Goal: Task Accomplishment & Management: Use online tool/utility

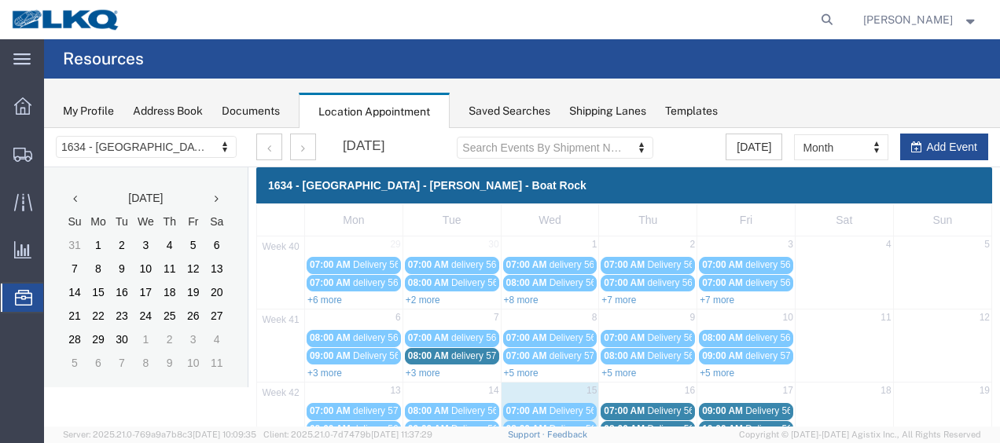
scroll to position [90, 0]
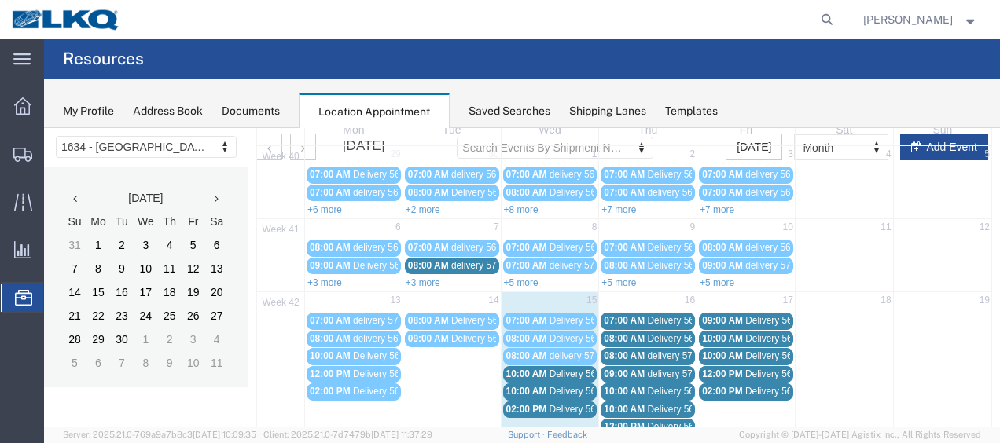
click at [563, 405] on span "Delivery 56776198" at bounding box center [588, 409] width 78 height 11
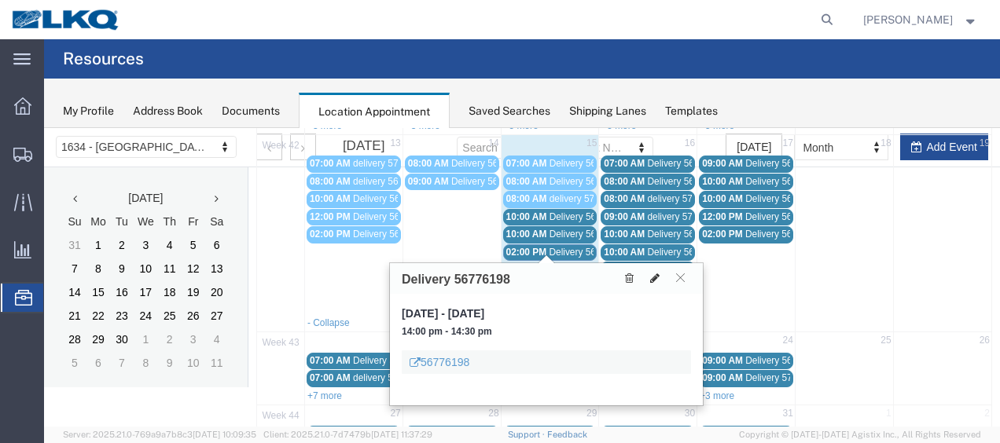
click at [656, 275] on icon at bounding box center [654, 278] width 9 height 11
select select "100"
select select "1"
select select
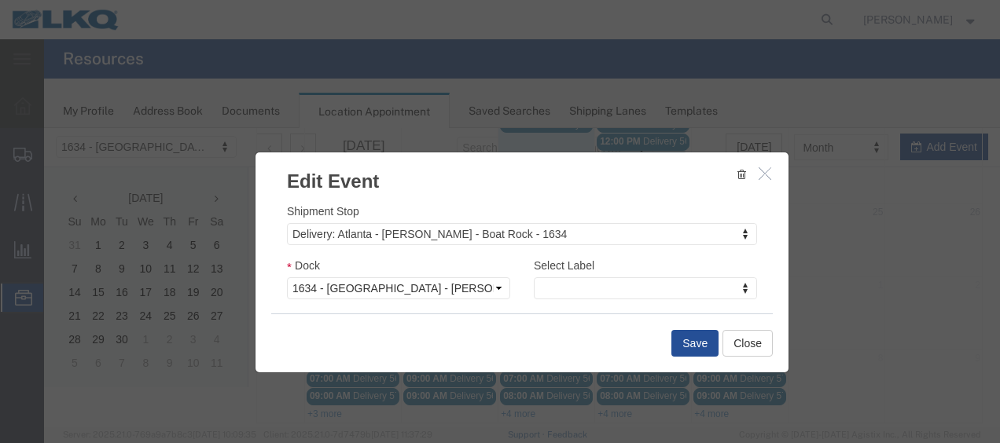
scroll to position [236, 0]
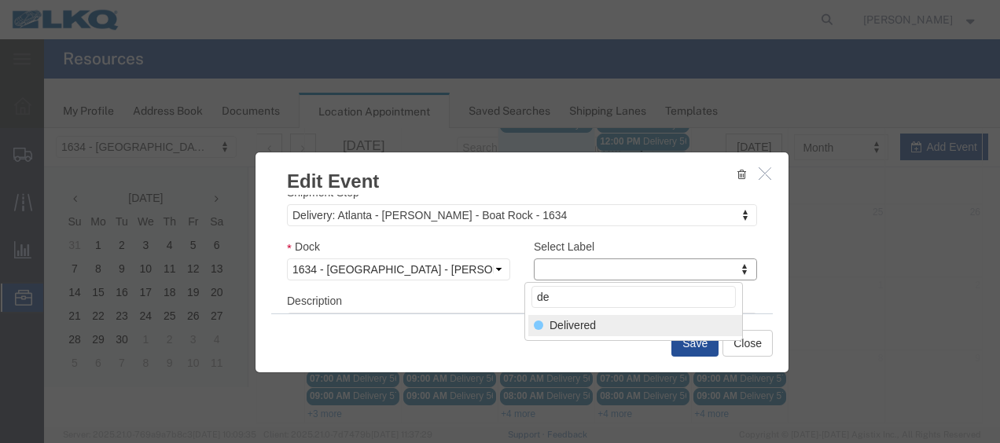
type input "de"
select select "40"
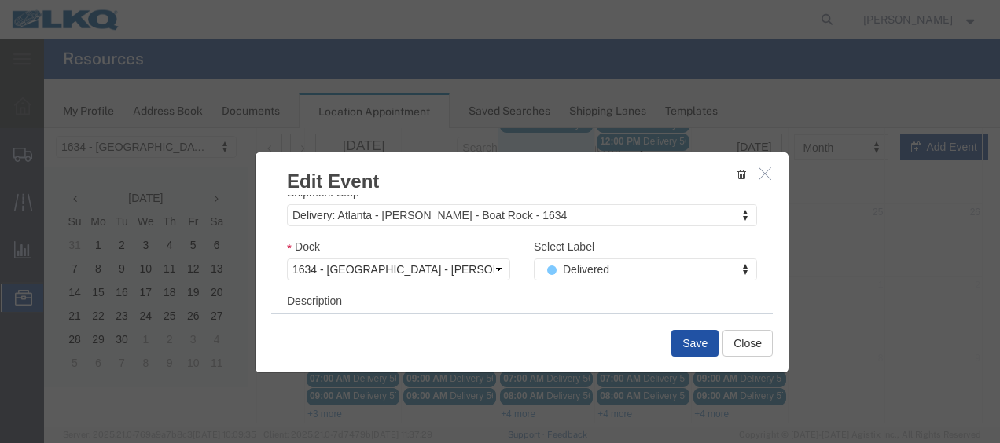
click at [695, 340] on button "Save" at bounding box center [695, 343] width 47 height 27
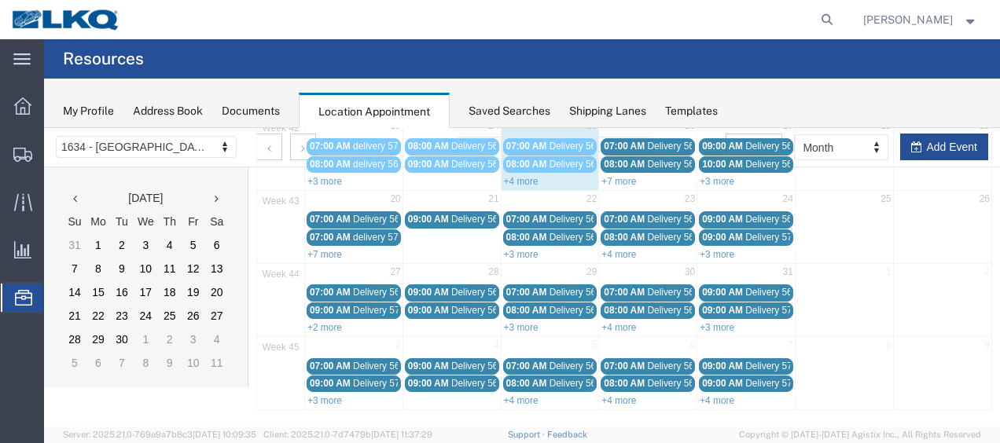
scroll to position [90, 0]
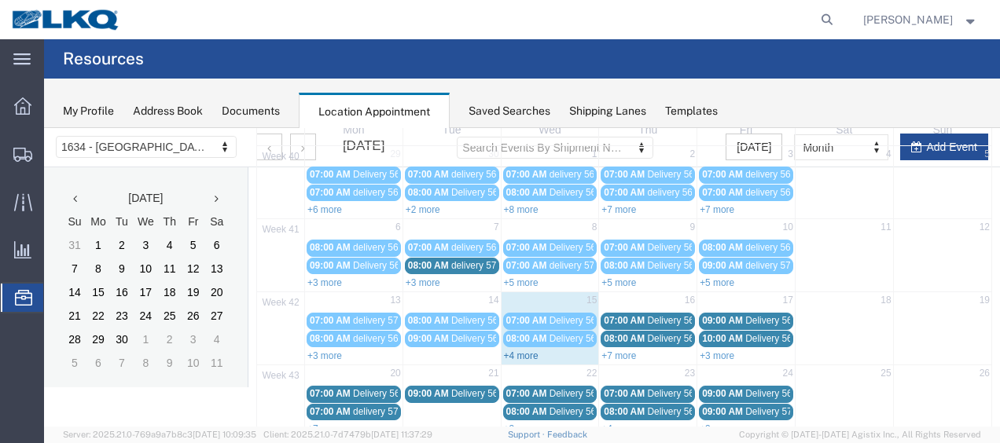
click at [513, 351] on link "+4 more" at bounding box center [521, 356] width 35 height 11
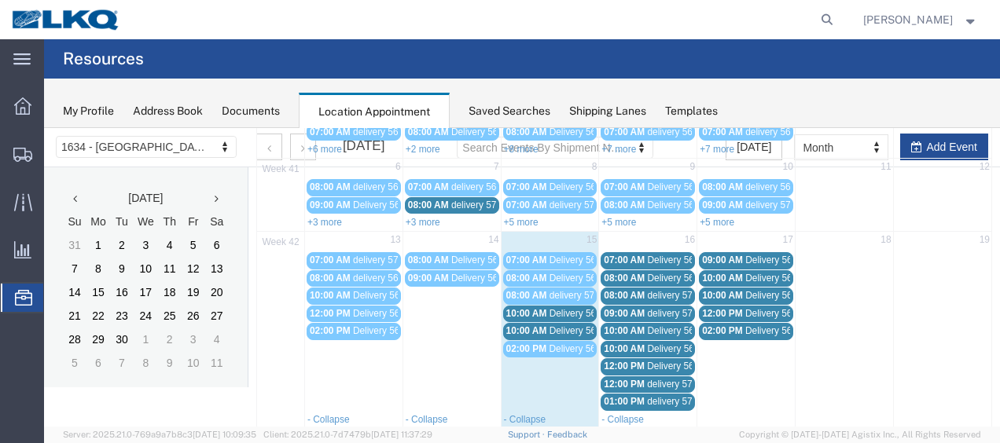
scroll to position [169, 0]
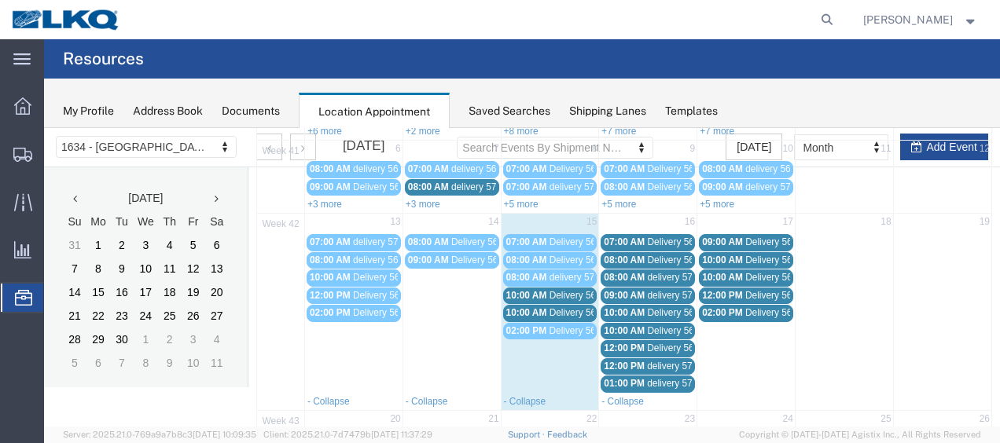
click at [560, 326] on span "Delivery 56776198" at bounding box center [588, 331] width 78 height 11
